Goal: Information Seeking & Learning: Learn about a topic

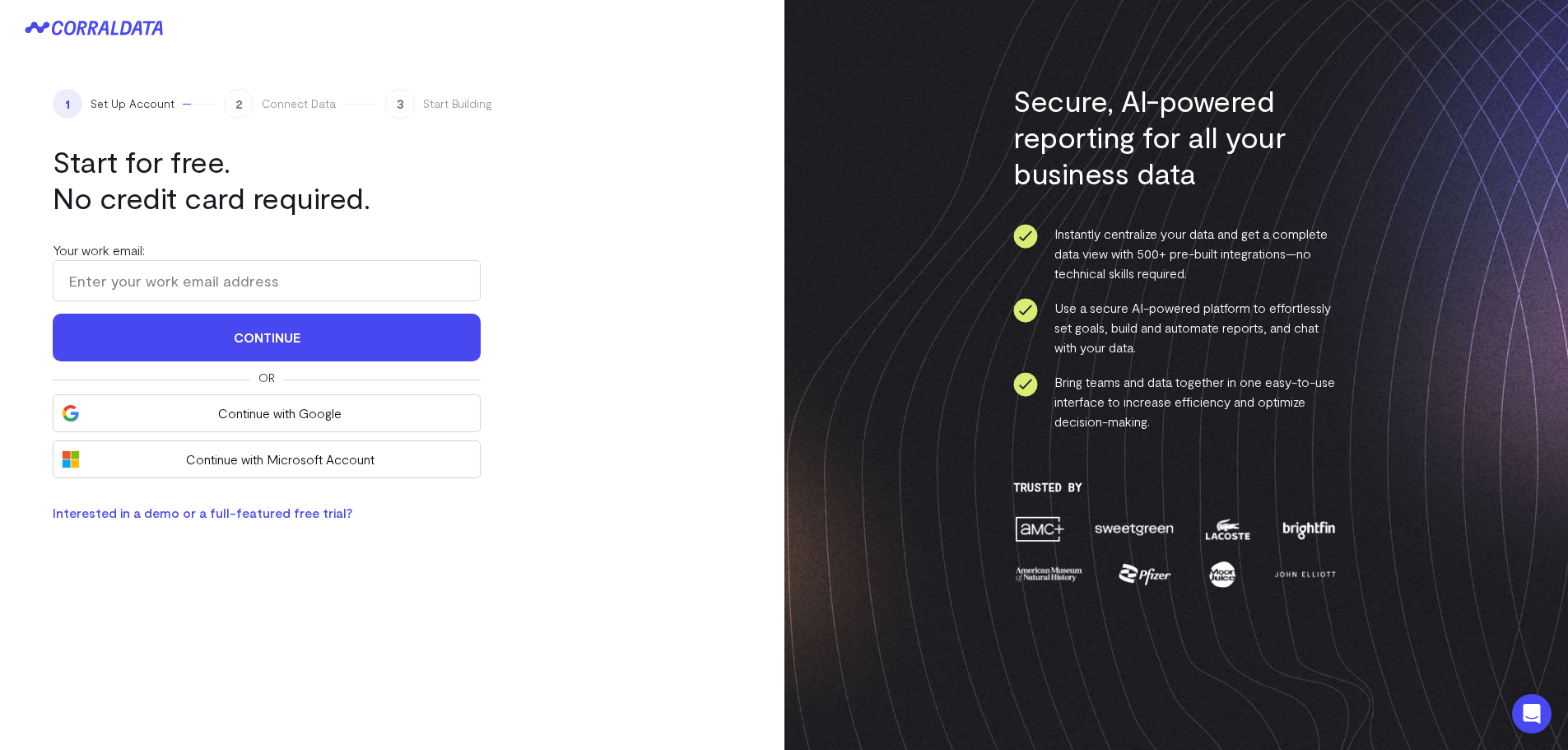
click at [112, 35] on icon at bounding box center [84, 28] width 67 height 15
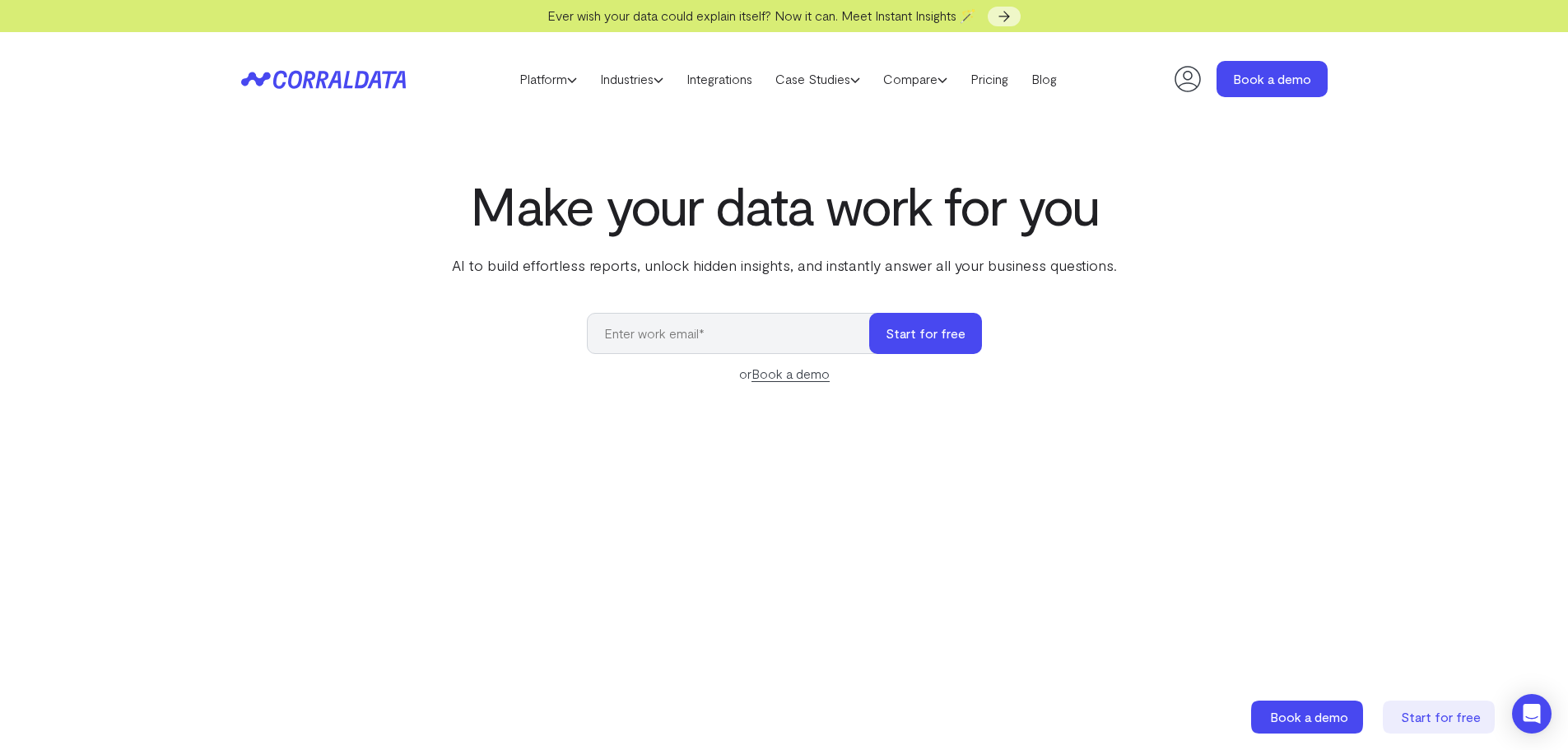
click at [300, 221] on div "Make your data work for you AI to build effortless reports, unlock hidden insig…" at bounding box center [784, 543] width 1186 height 736
click at [809, 81] on link "Case Studies" at bounding box center [818, 79] width 108 height 25
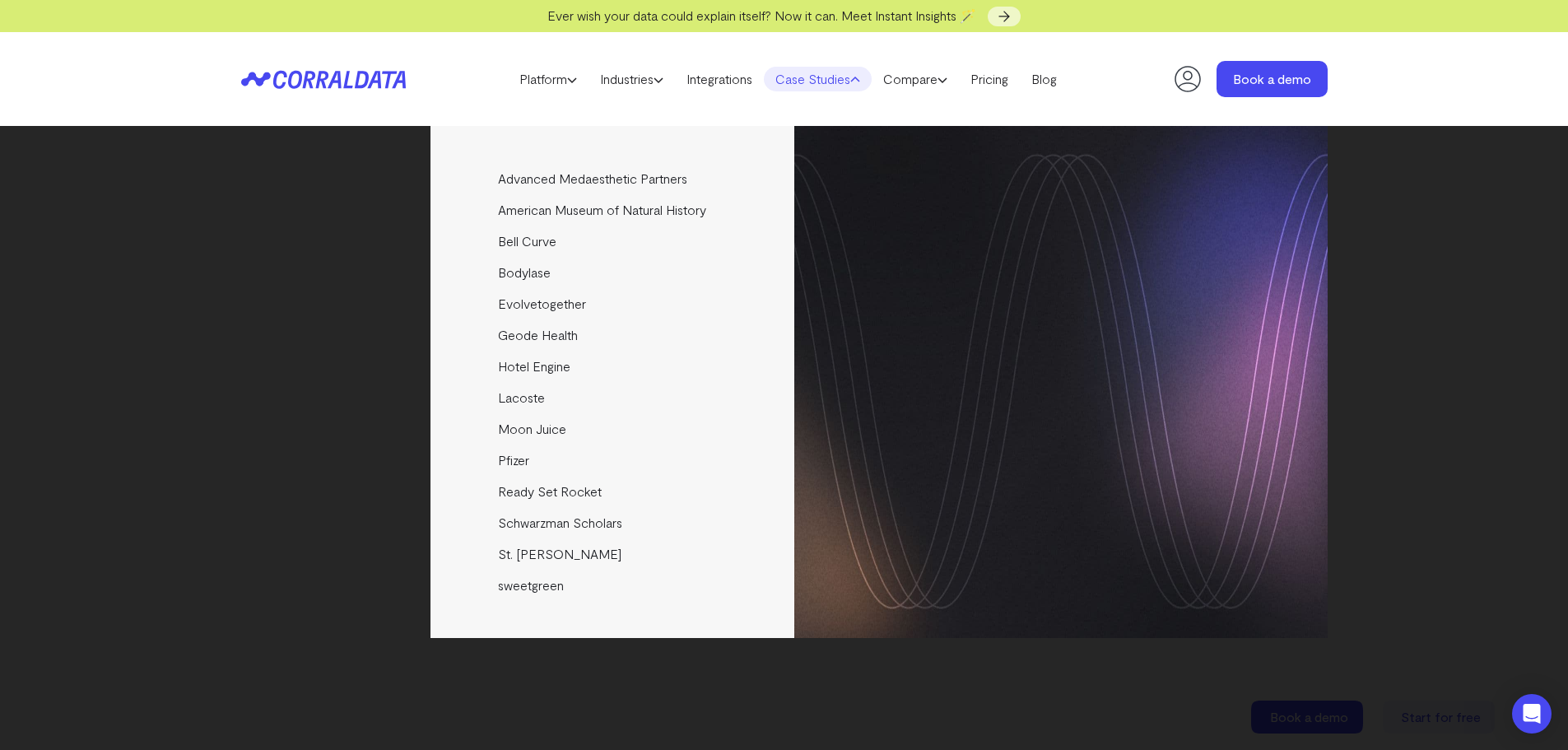
click at [712, 107] on header "Platform AI Reporting Use AI to effortlessly answer any business questions from…" at bounding box center [784, 79] width 1087 height 94
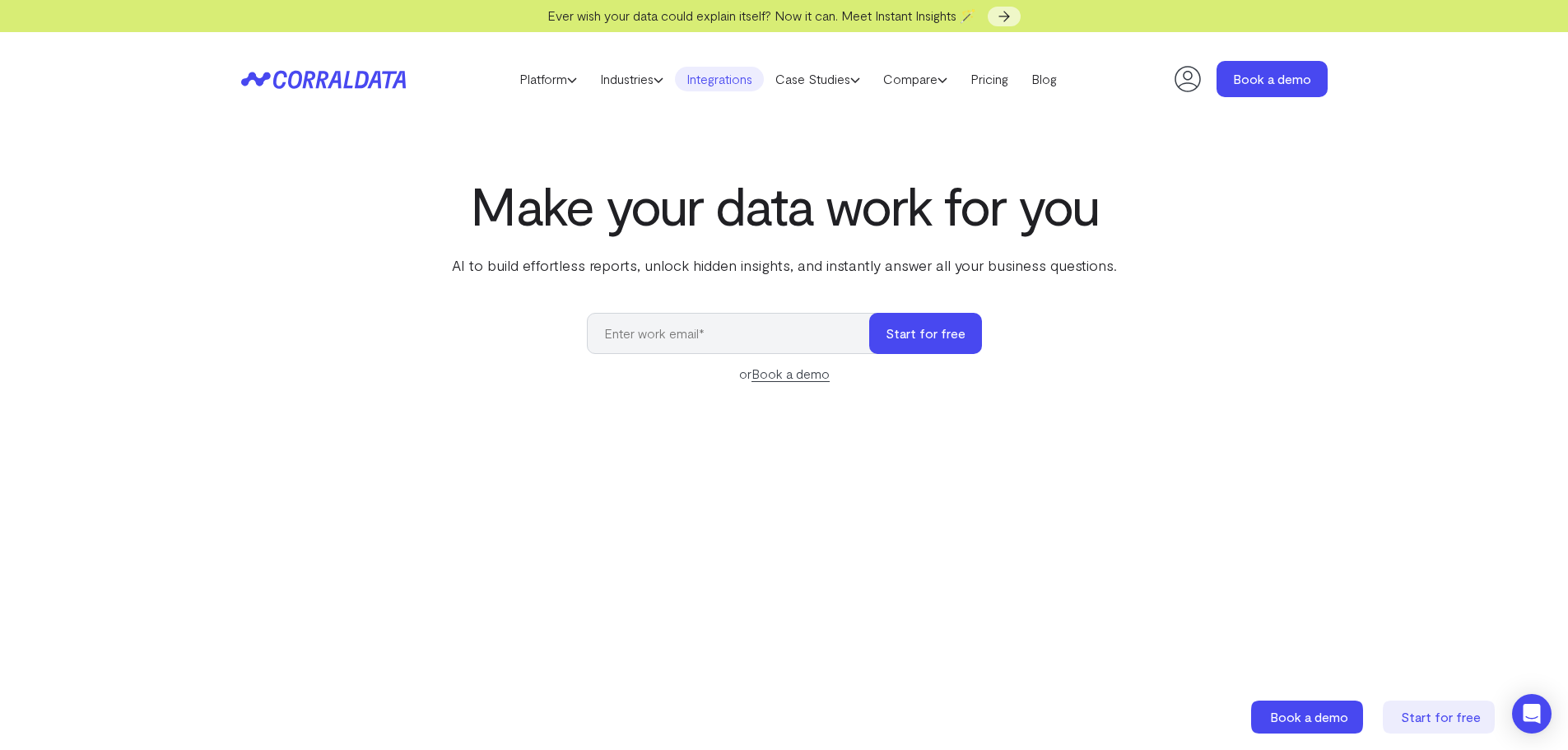
click at [711, 76] on link "Integrations" at bounding box center [720, 79] width 89 height 25
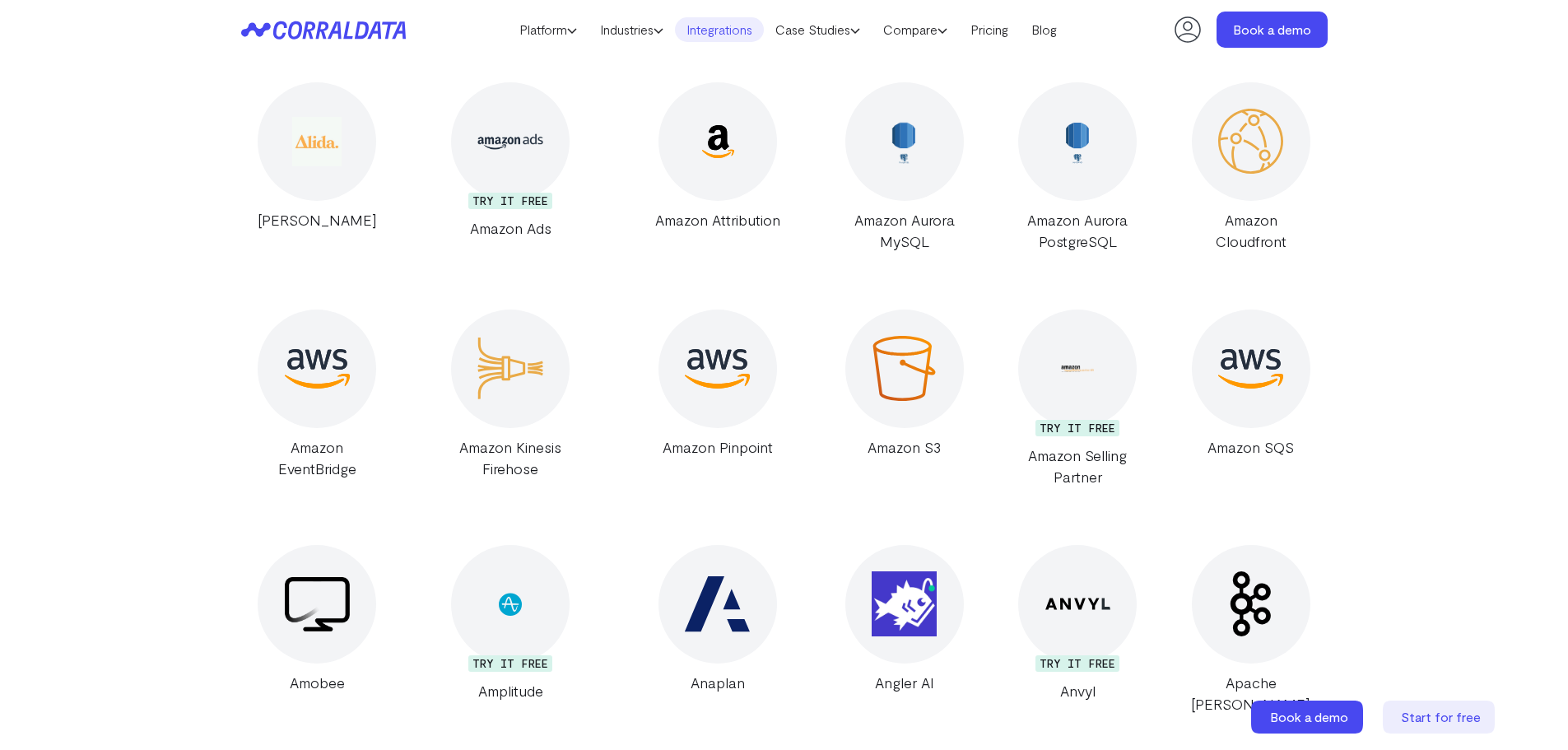
scroll to position [1694, 0]
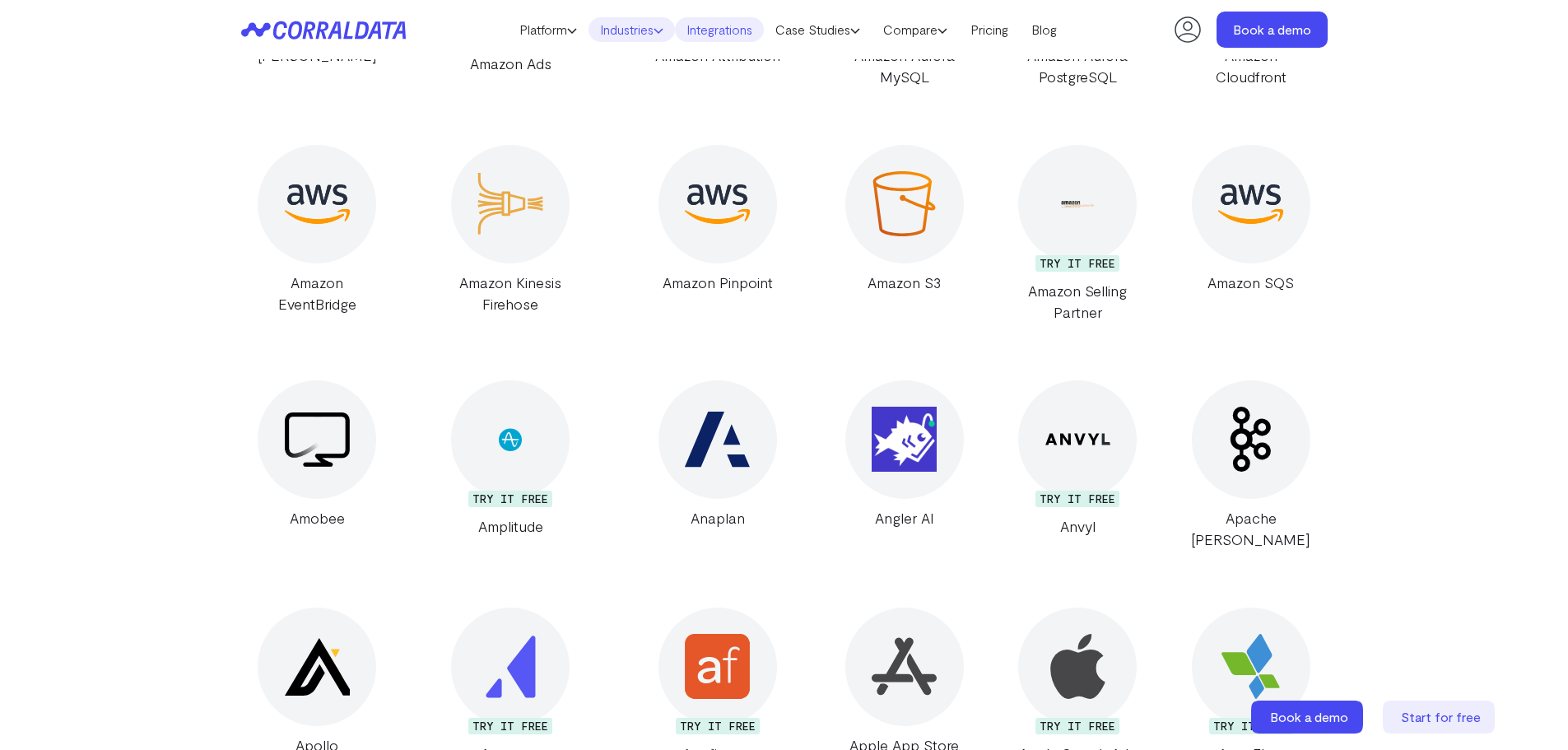
click at [654, 27] on icon at bounding box center [658, 30] width 10 height 10
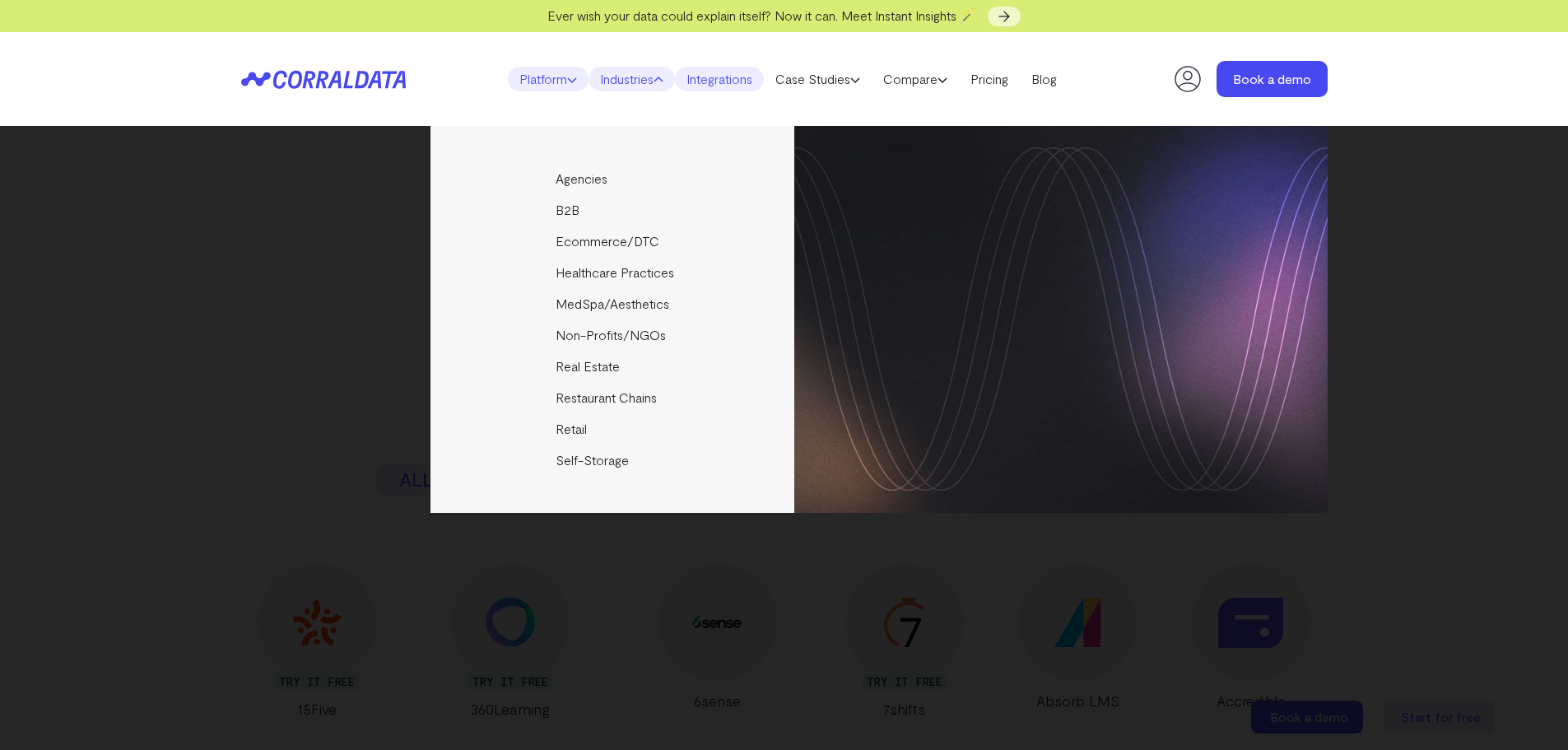
click at [568, 83] on icon at bounding box center [571, 79] width 10 height 10
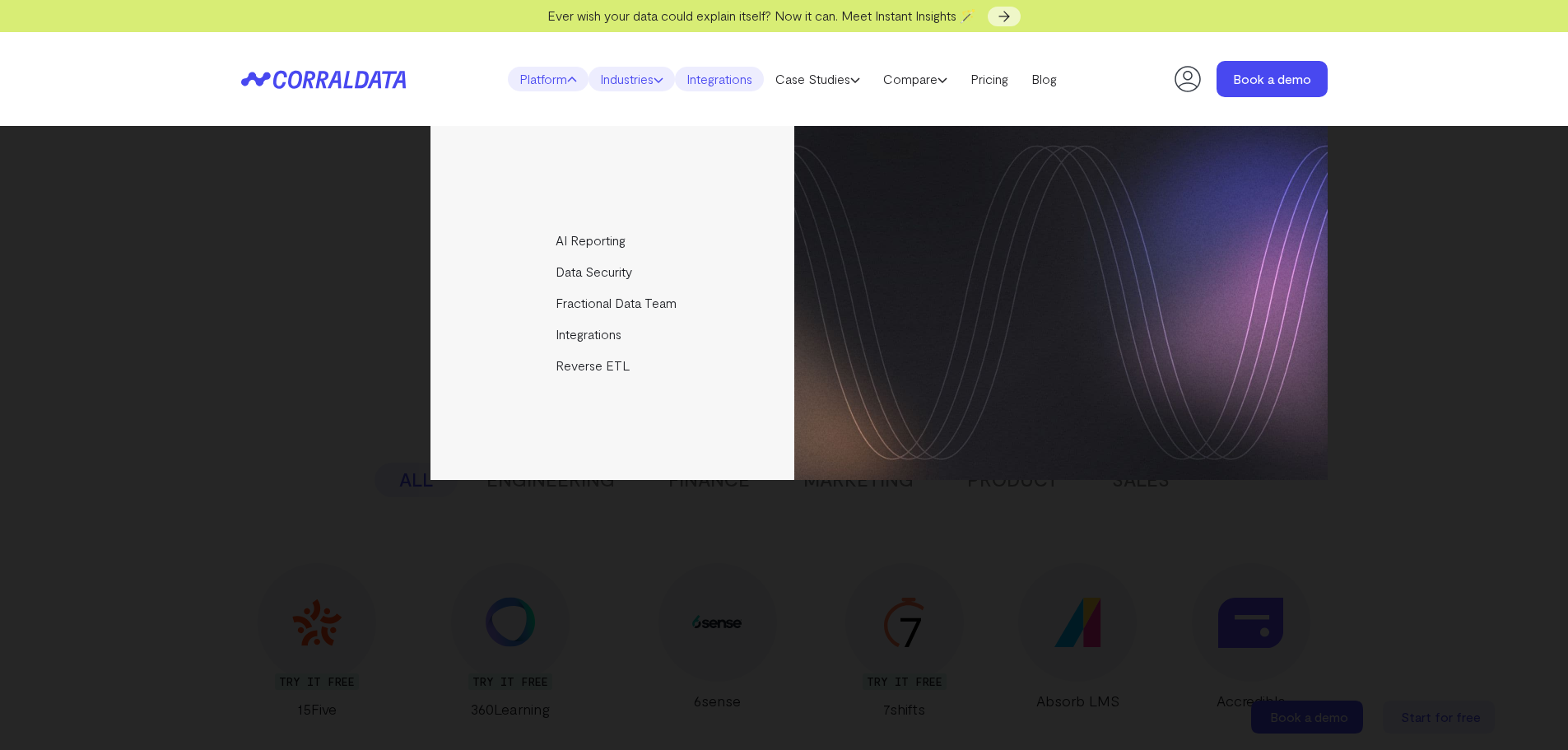
click at [659, 74] on link "Industries" at bounding box center [631, 79] width 86 height 25
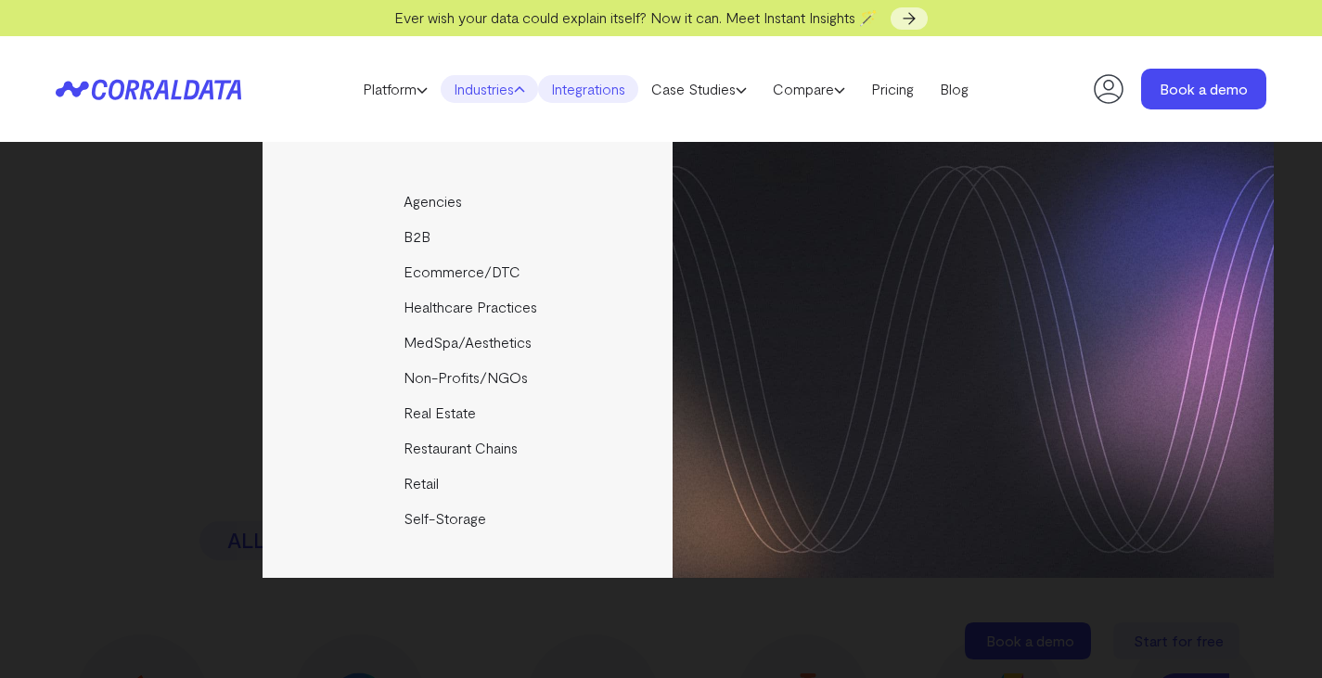
click at [1013, 34] on div "Ever wish your data could explain itself? Now it can. Meet Instant Insights 🪄" at bounding box center [661, 18] width 1322 height 36
